Goal: Consume media (video, audio): Consume media (video, audio)

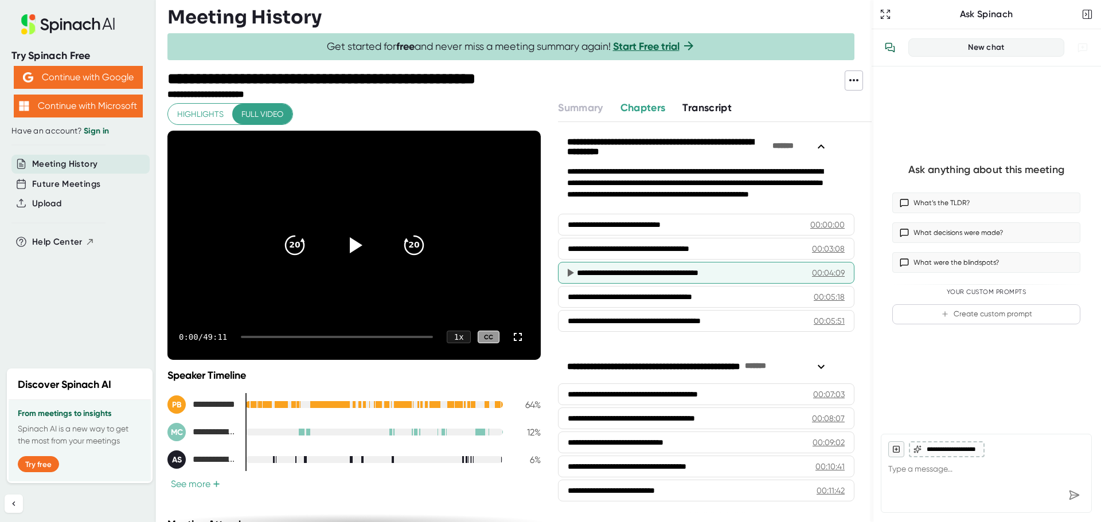
click at [572, 274] on icon at bounding box center [570, 273] width 14 height 14
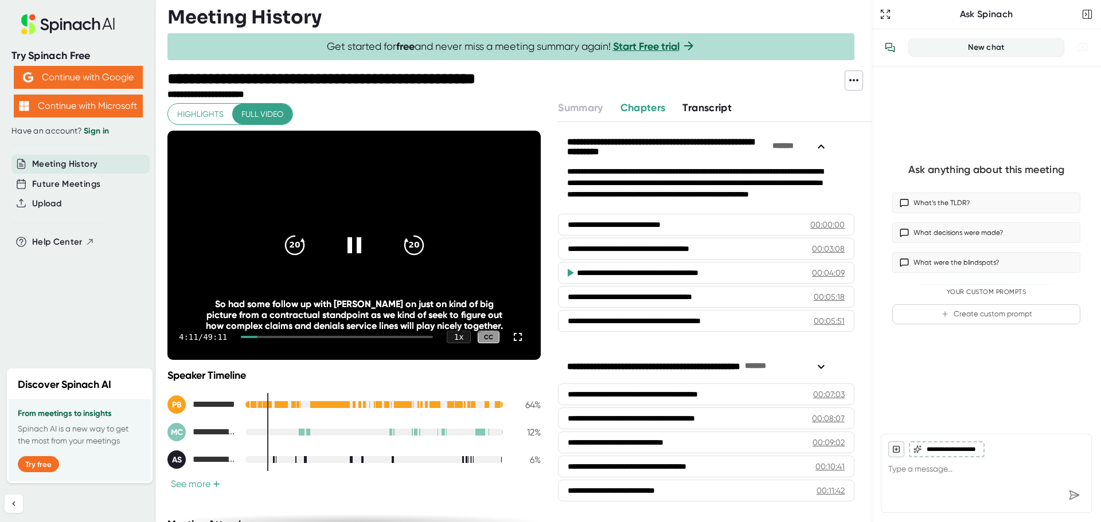
click at [342, 283] on video at bounding box center [353, 245] width 373 height 229
